Goal: Information Seeking & Learning: Learn about a topic

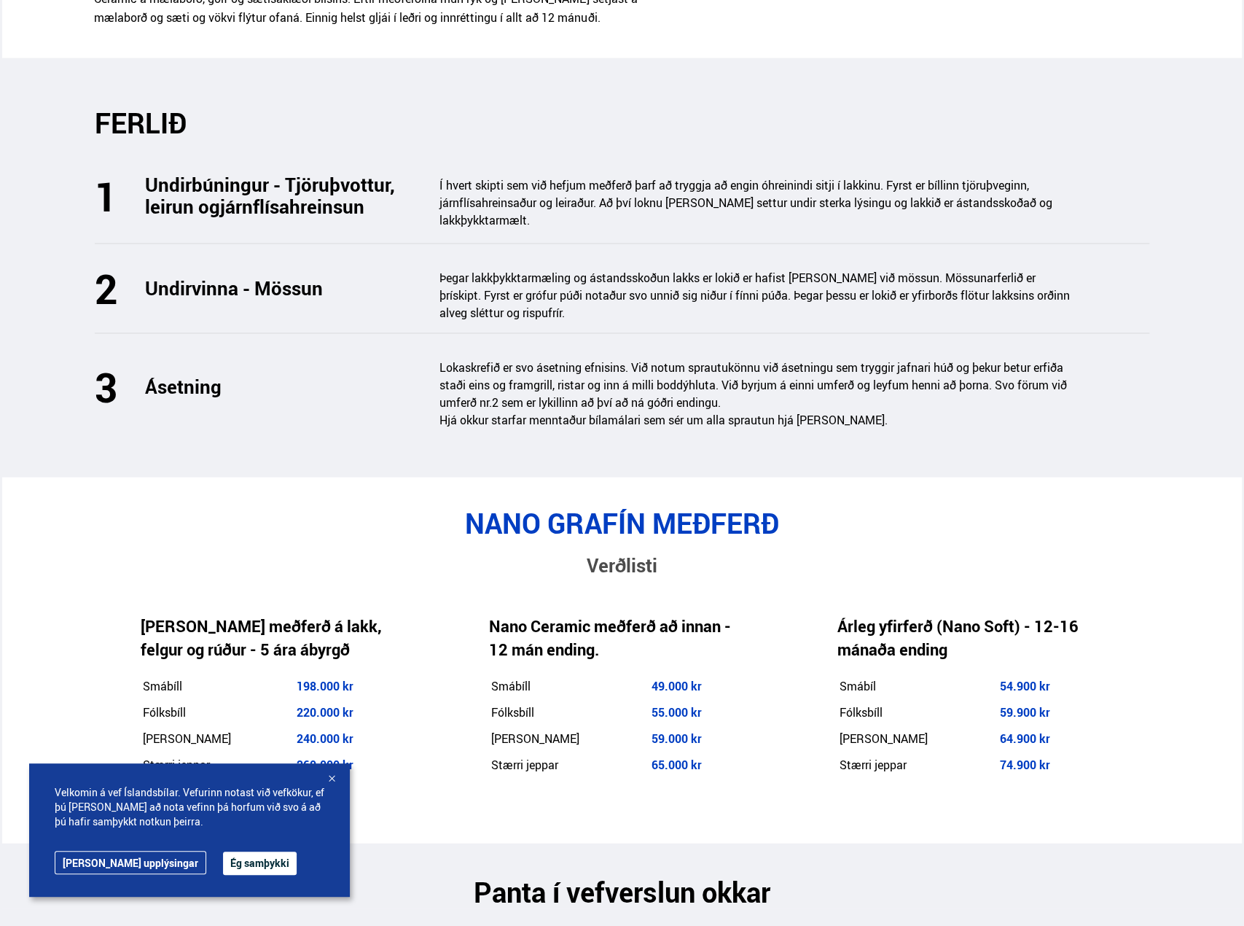
scroll to position [2187, 0]
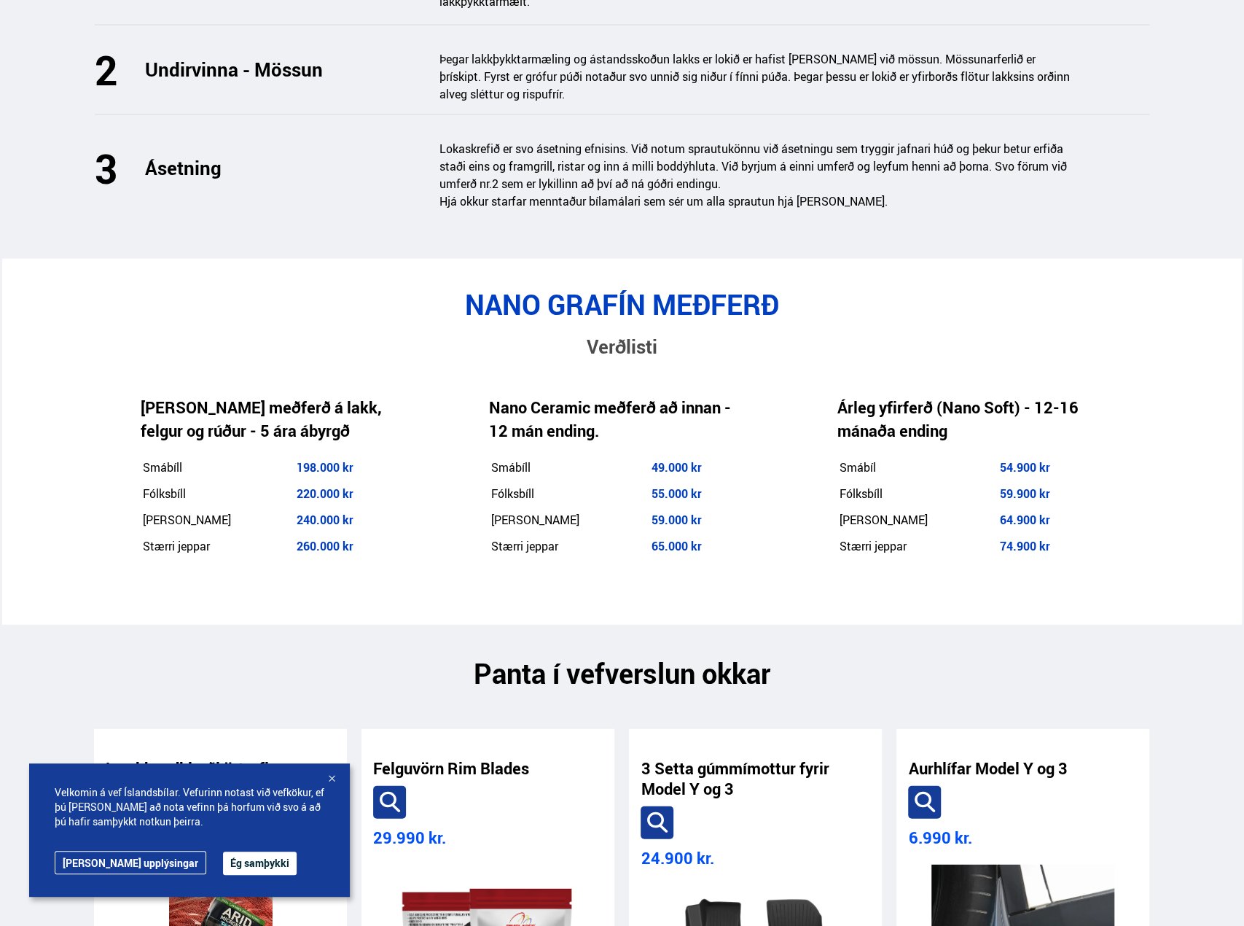
click at [297, 512] on span "240.000 kr" at bounding box center [325, 520] width 57 height 16
click at [90, 434] on div "NANO GRAFÍN MEÐFERÐ Verðlisti [PERSON_NAME] meðferð á lakk, felgur og rúður - 5…" at bounding box center [621, 442] width 1079 height 308
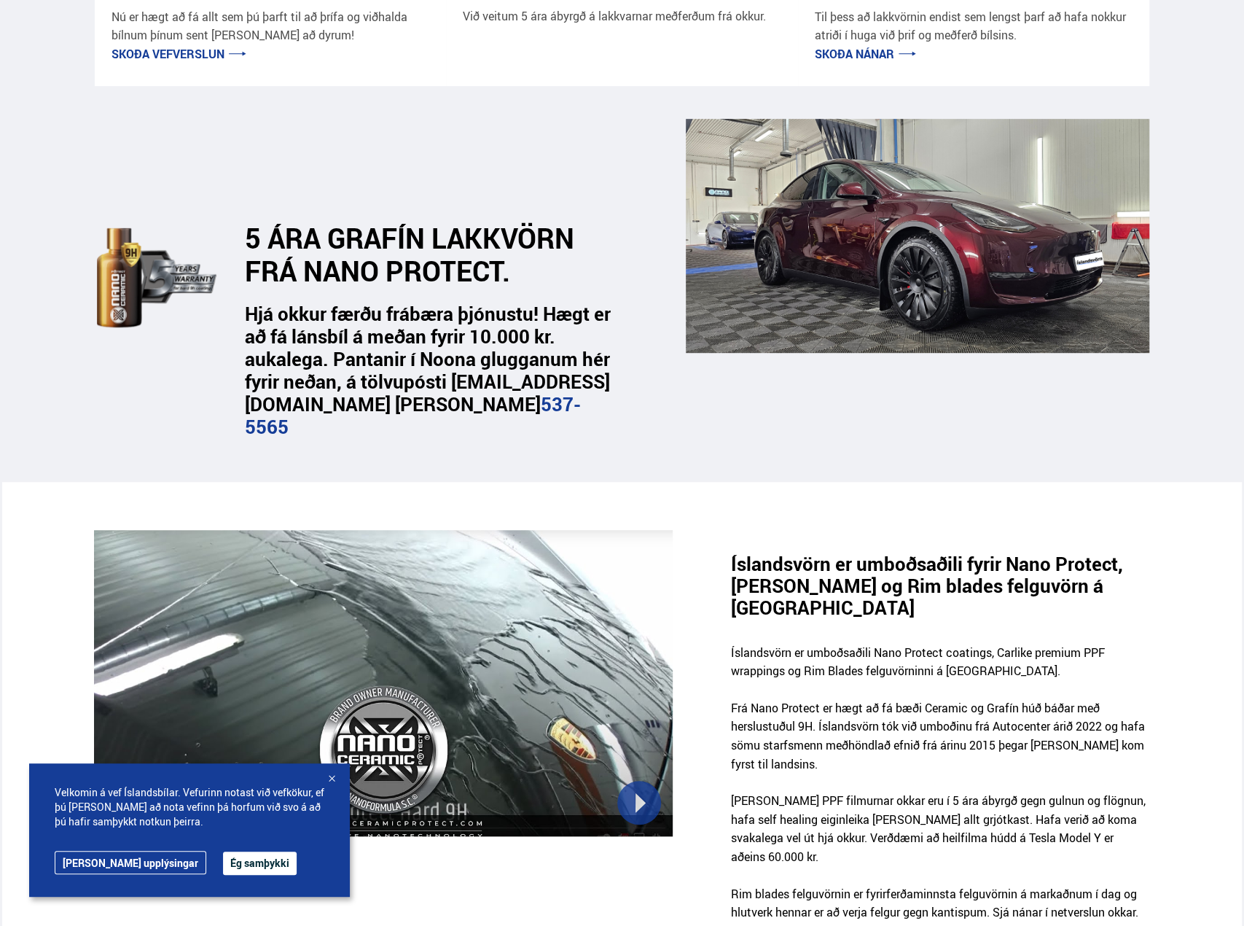
scroll to position [0, 0]
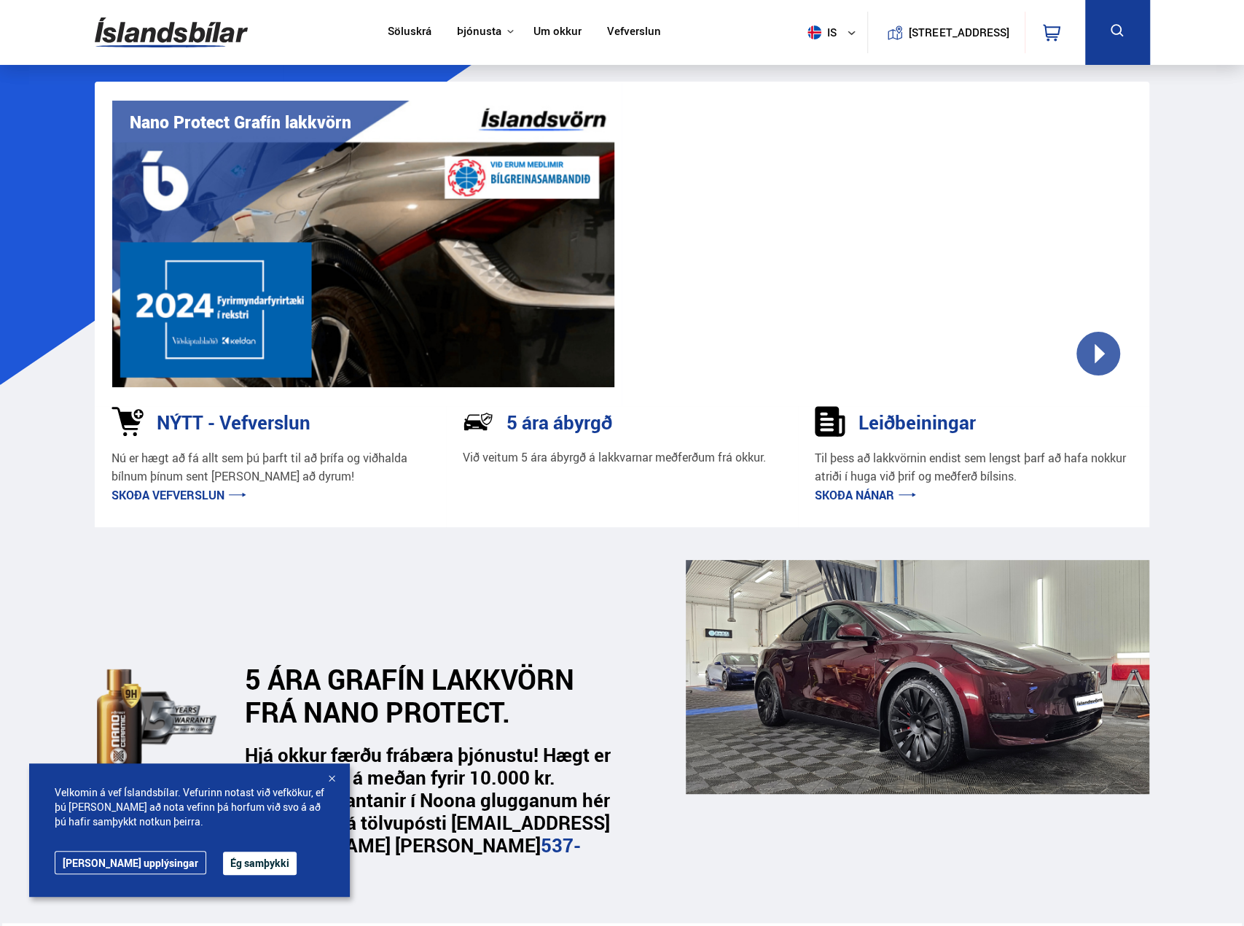
click at [869, 496] on link "Skoða nánar" at bounding box center [865, 495] width 101 height 16
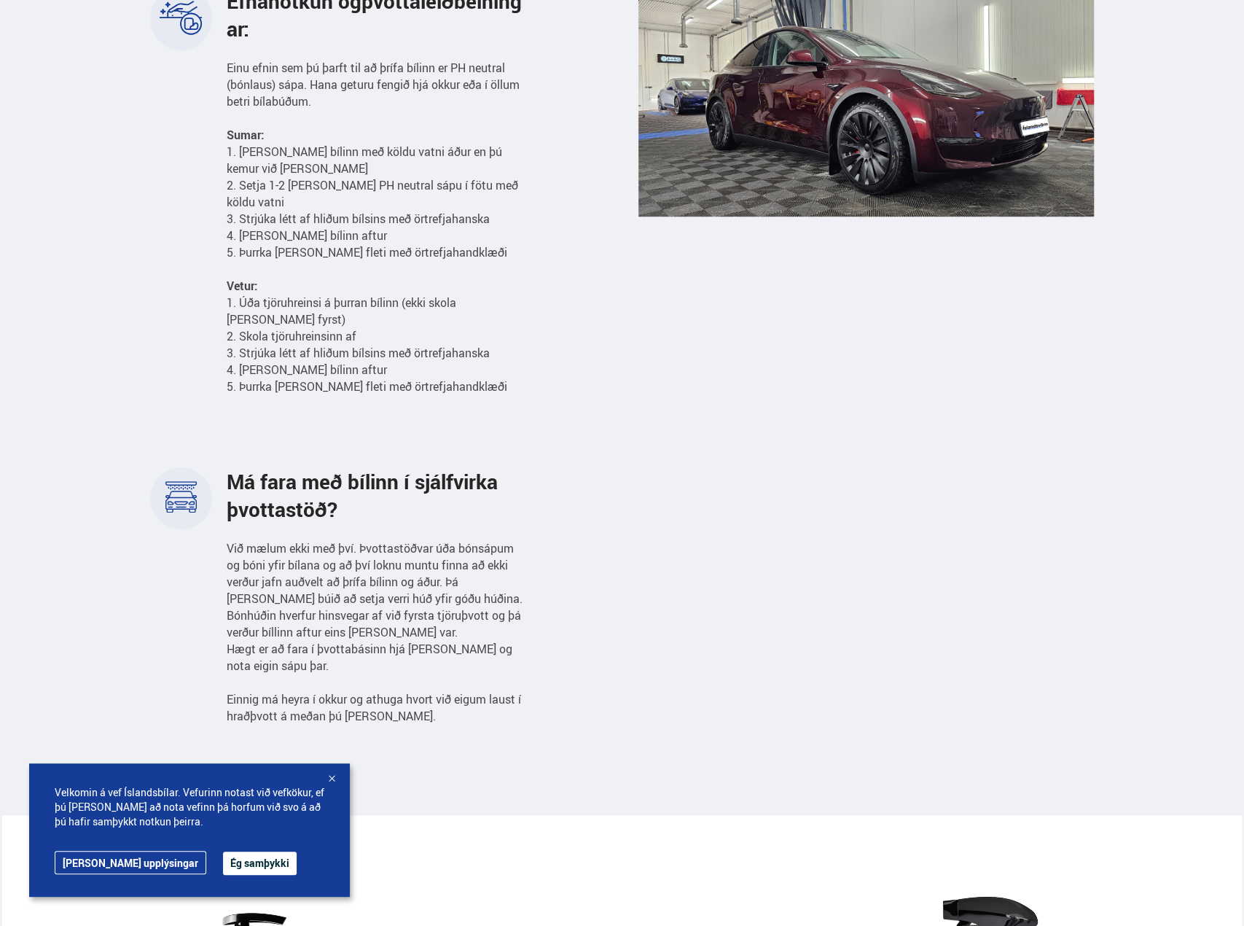
click at [223, 861] on button "Ég samþykki" at bounding box center [260, 862] width 74 height 23
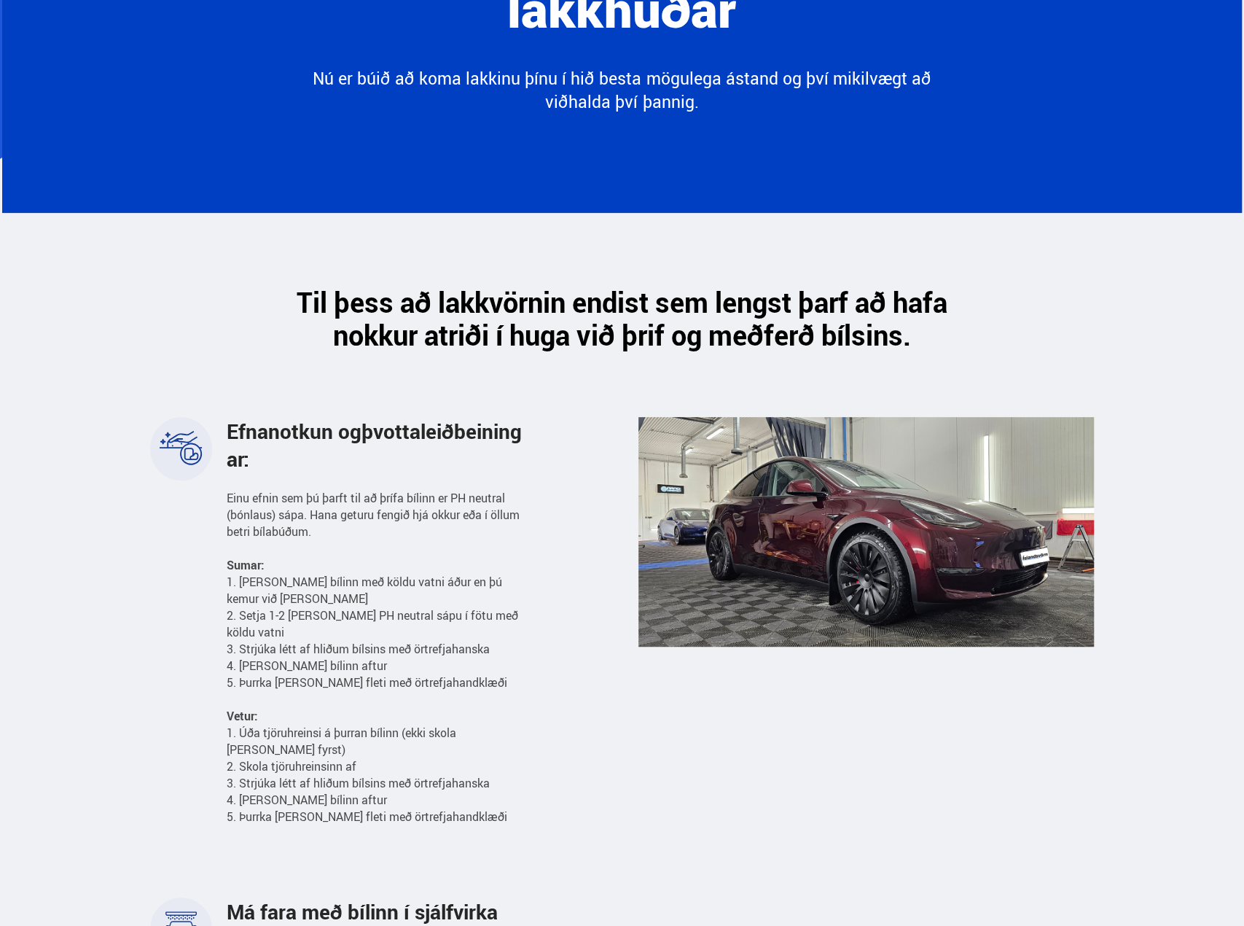
scroll to position [219, 0]
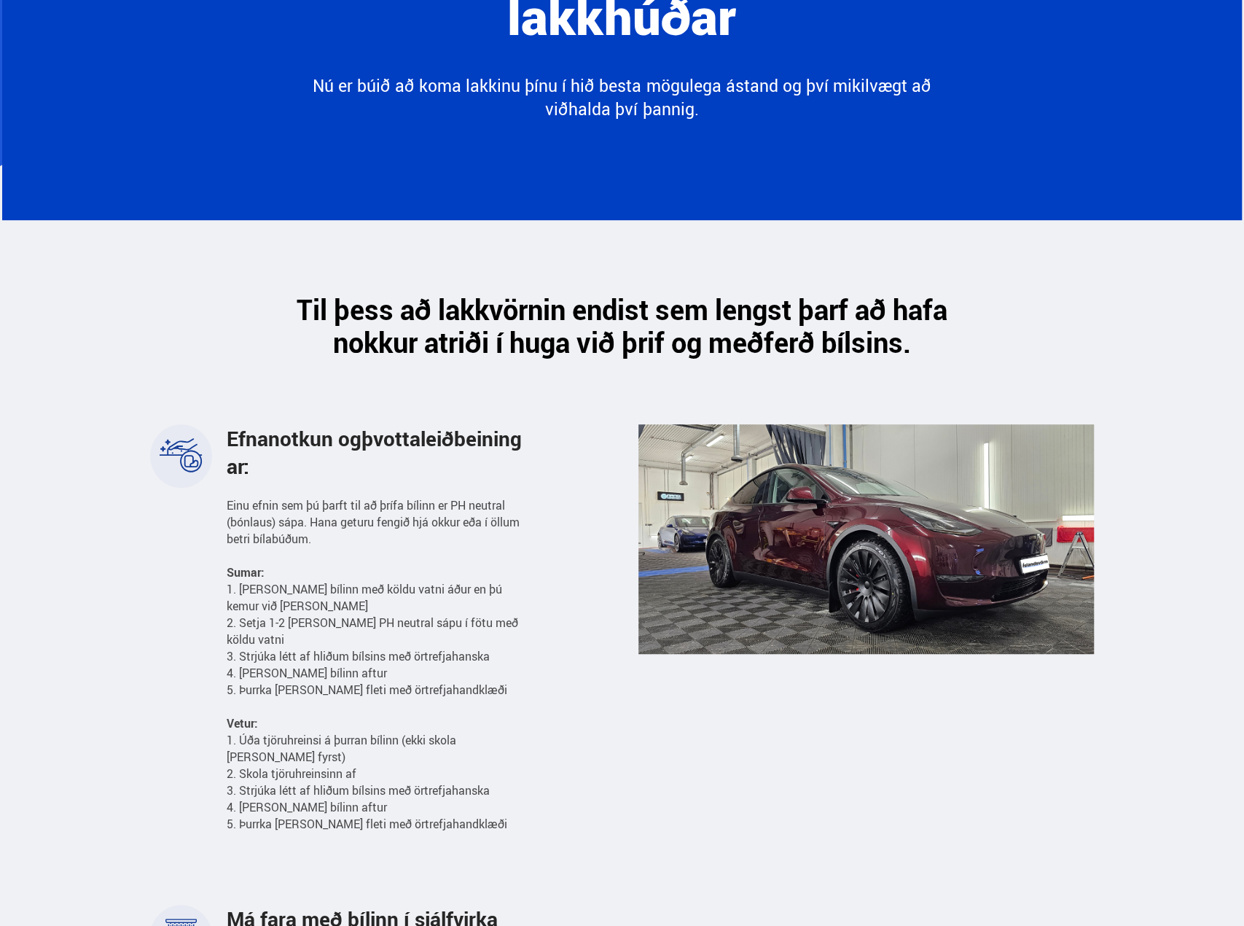
click at [709, 724] on div at bounding box center [866, 802] width 456 height 756
